Goal: Check status: Check status

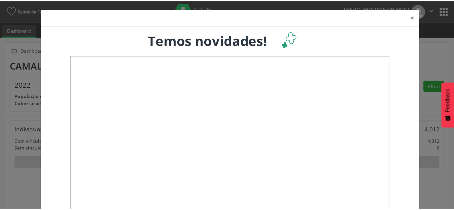
scroll to position [112, 150]
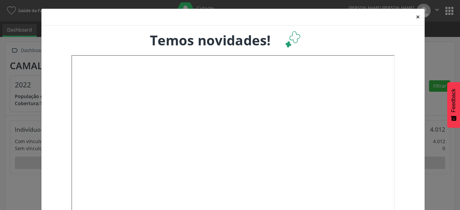
click at [414, 16] on button "×" at bounding box center [417, 17] width 13 height 17
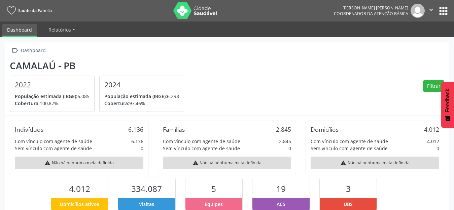
scroll to position [336673, 336637]
drag, startPoint x: 442, startPoint y: 11, endPoint x: 437, endPoint y: 15, distance: 6.5
click at [442, 11] on button "apps" at bounding box center [444, 11] width 12 height 12
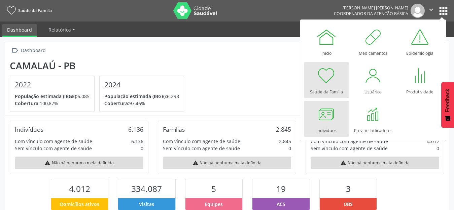
click at [323, 115] on div at bounding box center [327, 114] width 20 height 20
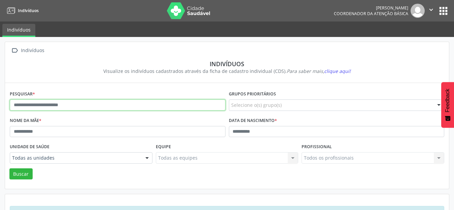
click at [19, 107] on input "text" at bounding box center [118, 105] width 216 height 11
click at [9, 169] on button "Buscar" at bounding box center [20, 174] width 23 height 11
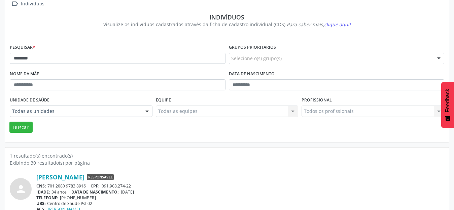
scroll to position [64, 0]
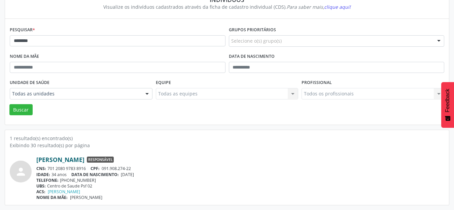
click at [85, 162] on link "Osmailma Bezerra da Silva" at bounding box center [60, 159] width 48 height 7
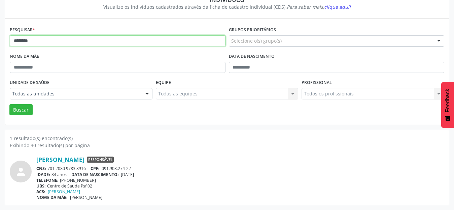
click at [28, 39] on input "********" at bounding box center [118, 40] width 216 height 11
click at [9, 104] on button "Buscar" at bounding box center [20, 109] width 23 height 11
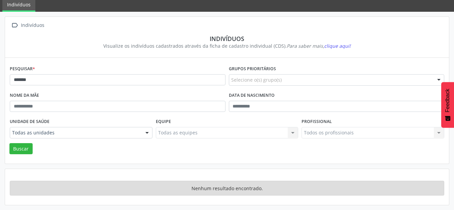
scroll to position [25, 0]
click at [28, 80] on input "*******" at bounding box center [118, 79] width 216 height 11
type input "********"
click at [9, 143] on button "Buscar" at bounding box center [20, 148] width 23 height 11
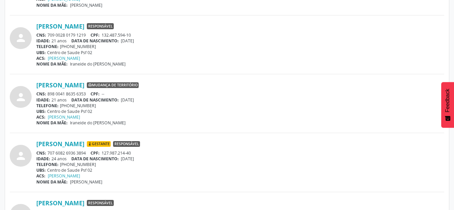
scroll to position [330, 0]
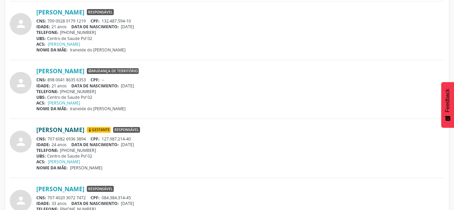
click at [85, 129] on link "Caroline Gilvanda de Oliveira" at bounding box center [60, 129] width 48 height 7
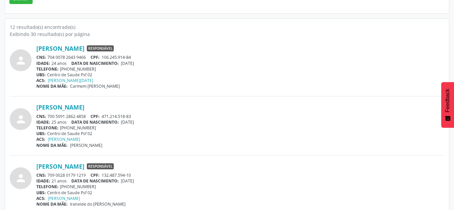
scroll to position [0, 0]
